Goal: Check status: Check status

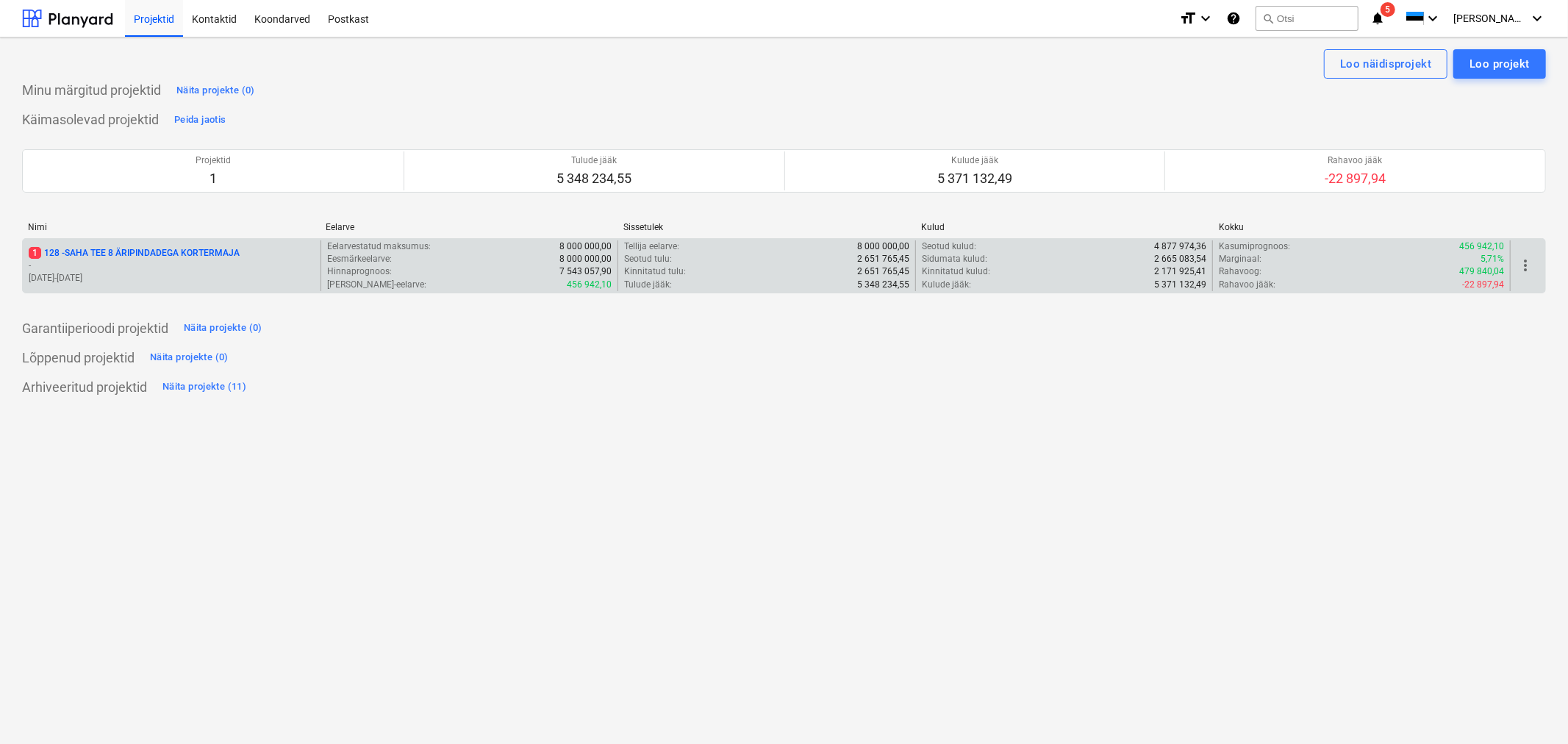
click at [142, 255] on p "1 128 - SAHA TEE 8 ÄRIPINDADEGA KORTERMAJA" at bounding box center [134, 253] width 211 height 13
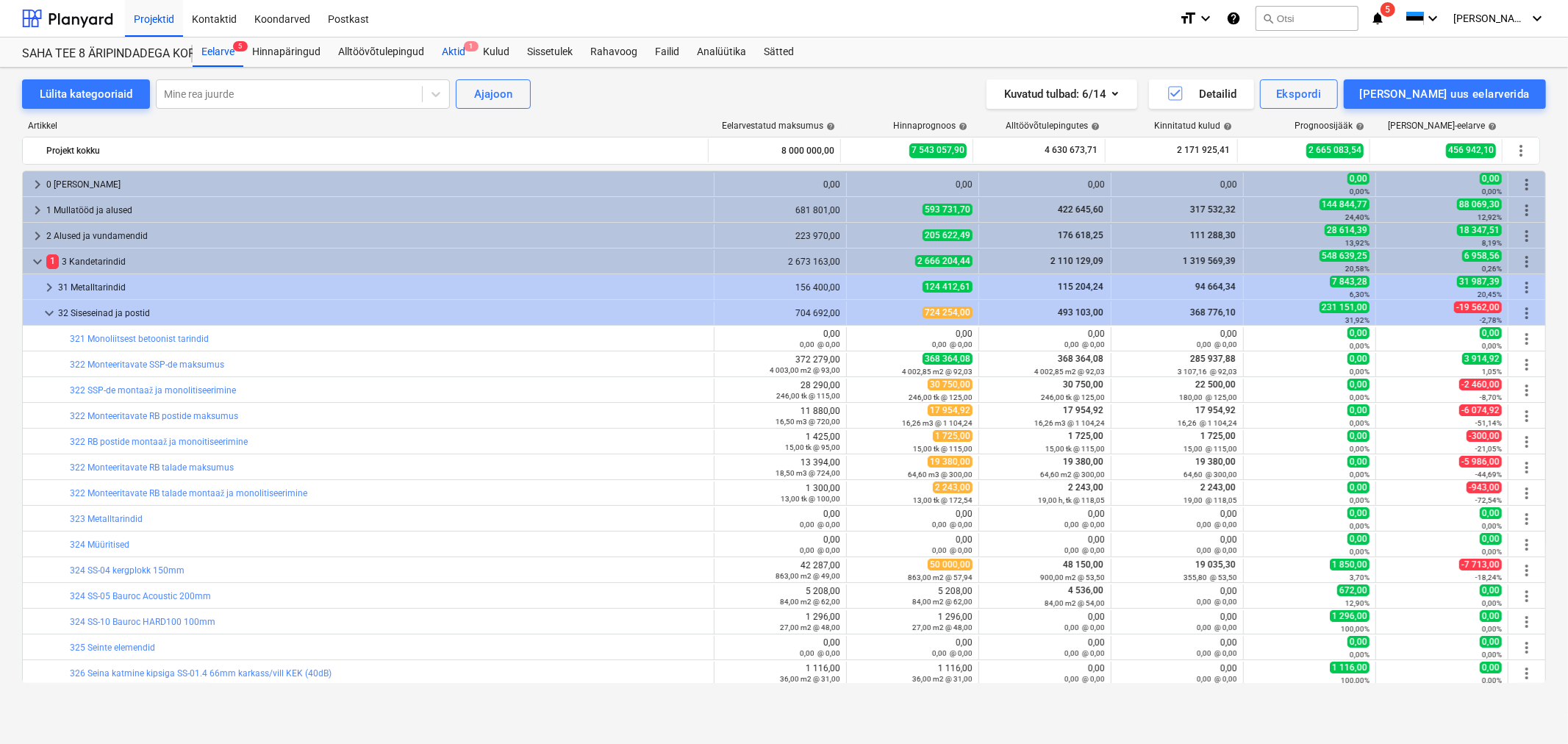
click at [454, 48] on div "Aktid 1" at bounding box center [453, 52] width 41 height 29
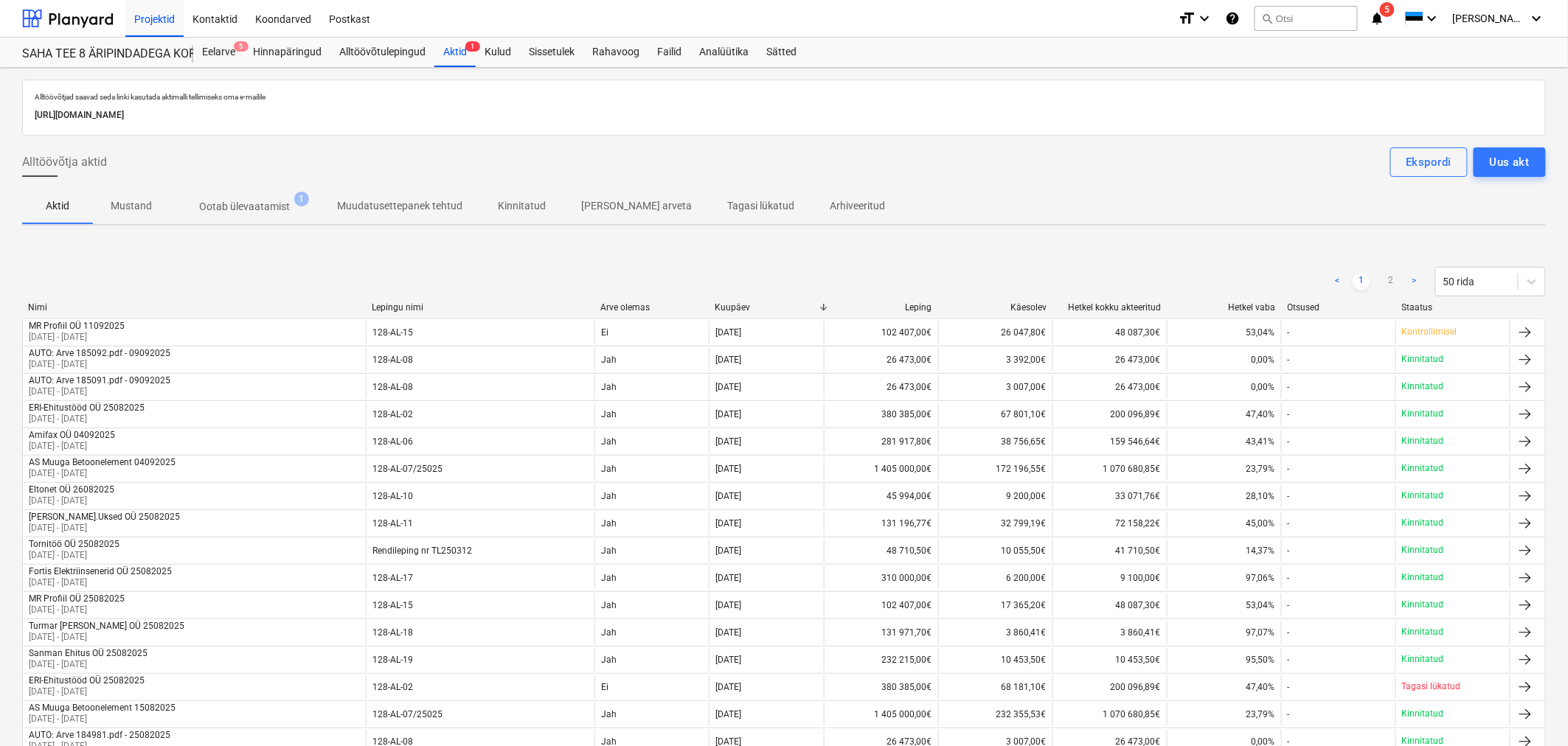
click at [239, 211] on p "Ootab ülevaatamist" at bounding box center [245, 207] width 91 height 16
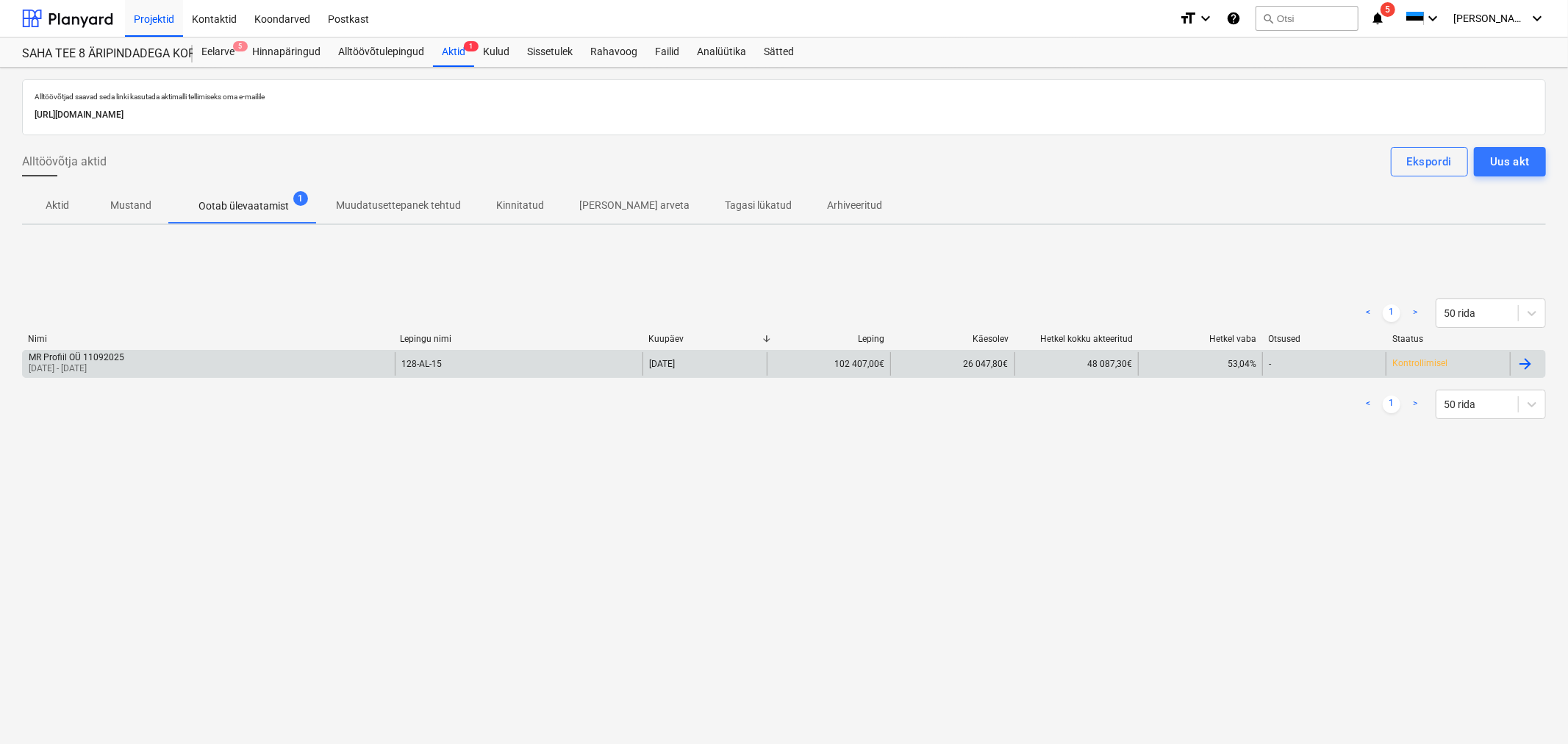
click at [139, 363] on div "MR [DEMOGRAPHIC_DATA] OÜ 11092025 [DATE] - [DATE]" at bounding box center [209, 364] width 372 height 23
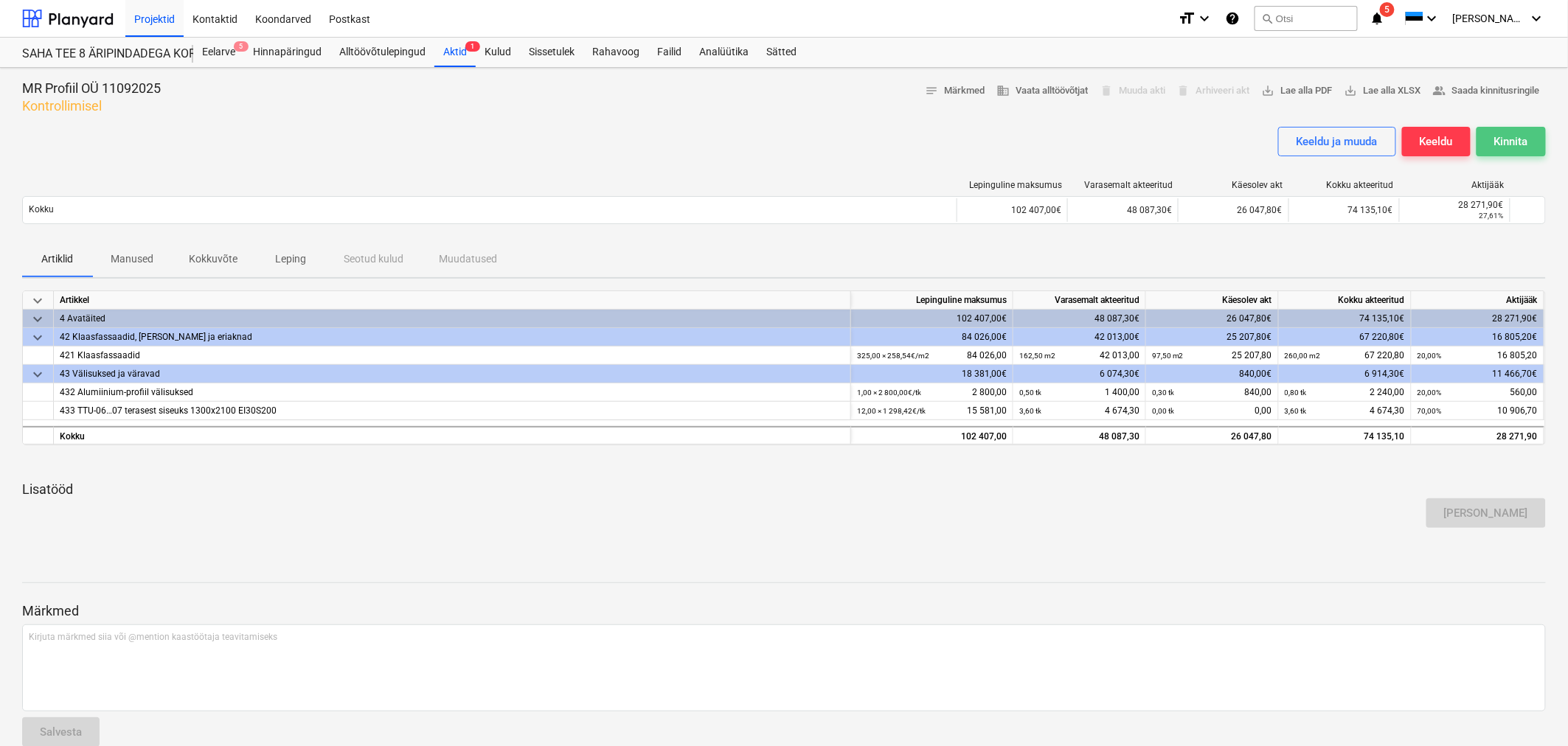
click at [1508, 142] on div "Kinnita" at bounding box center [1511, 141] width 34 height 19
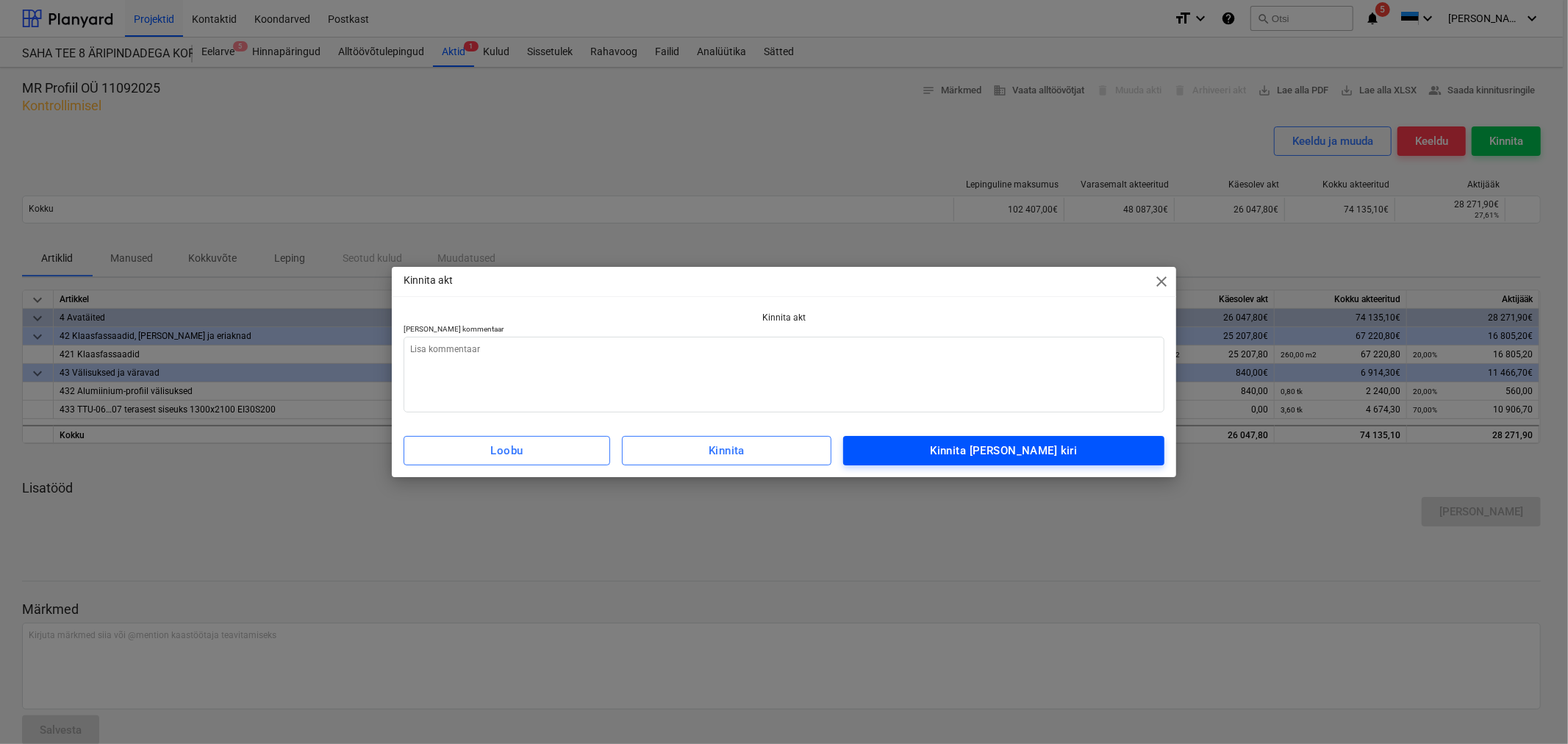
click at [1047, 458] on div "Kinnita [PERSON_NAME] kiri" at bounding box center [1003, 450] width 147 height 19
type textarea "x"
